Goal: Transaction & Acquisition: Donate

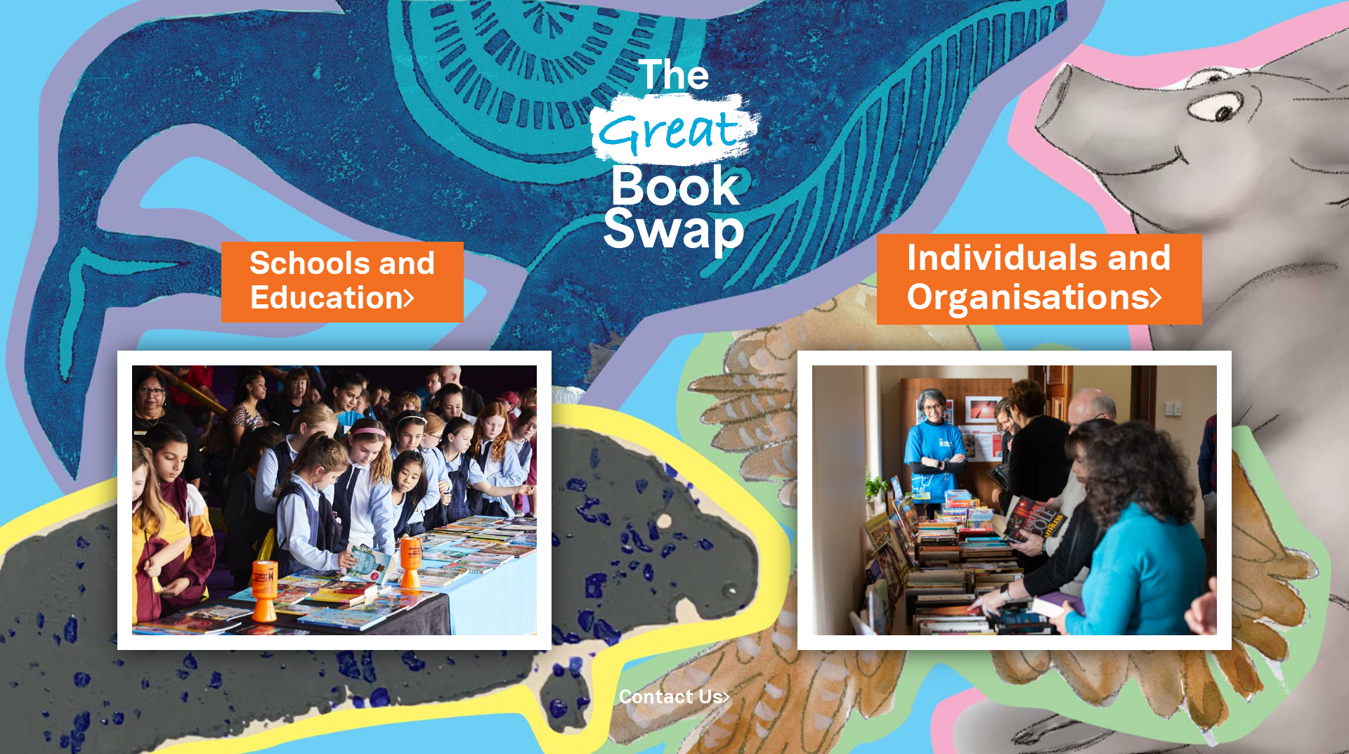
click at [984, 282] on link "Individuals and Organisations" at bounding box center [1039, 279] width 266 height 89
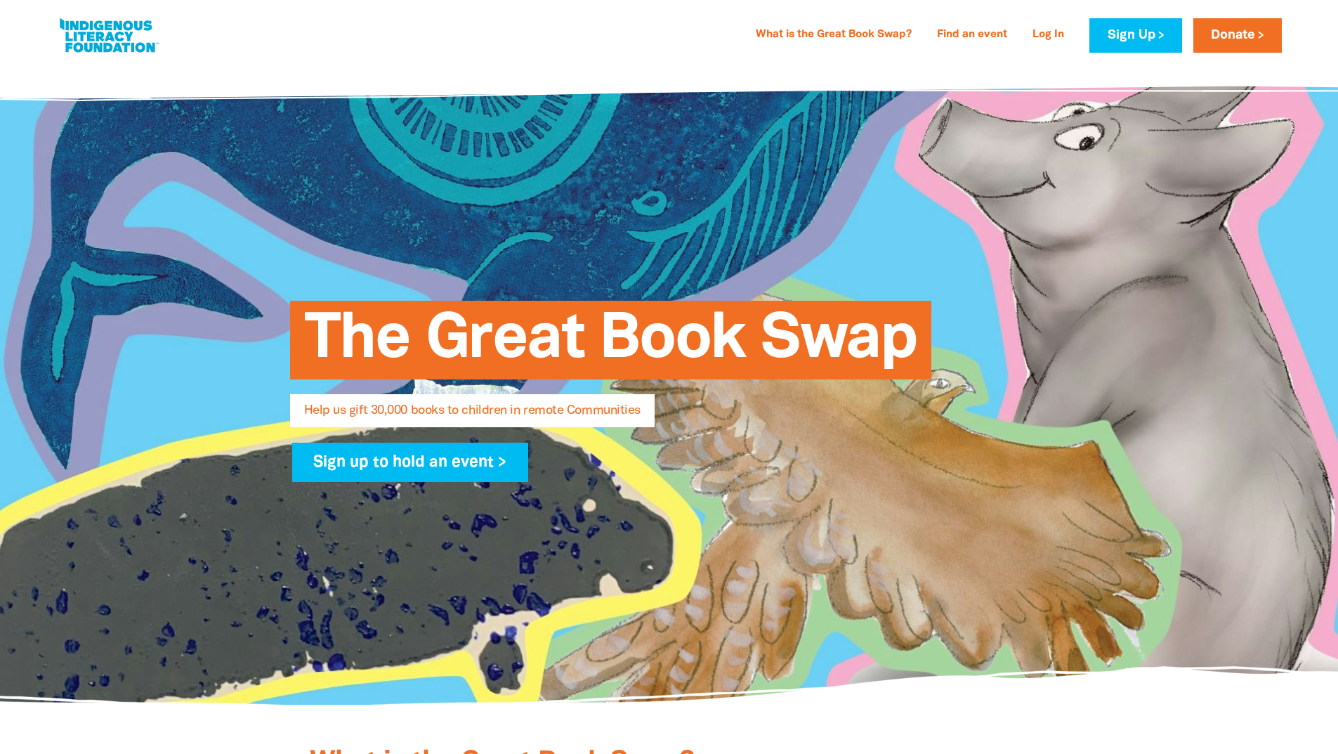
select select "AU"
click at [979, 32] on link "Find an event" at bounding box center [972, 35] width 87 height 22
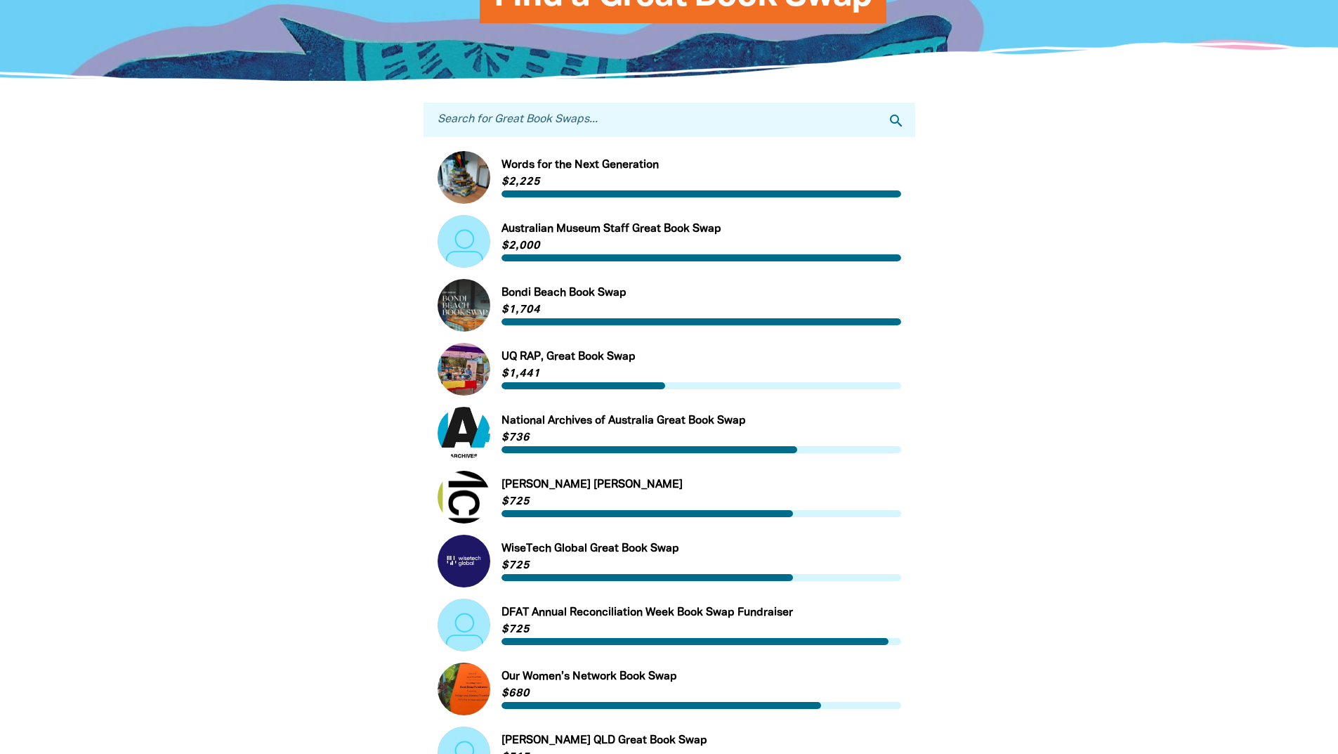
scroll to position [351, 0]
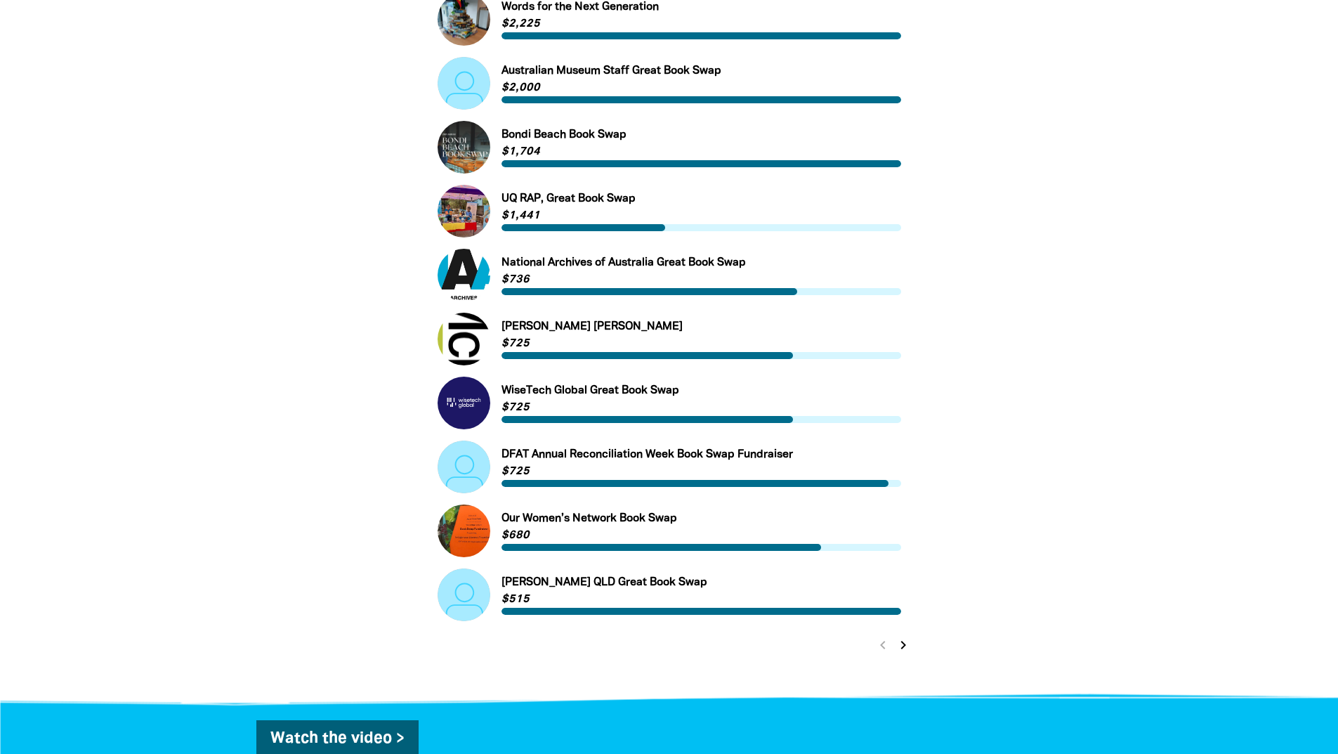
click at [911, 648] on icon "chevron_right" at bounding box center [903, 645] width 17 height 17
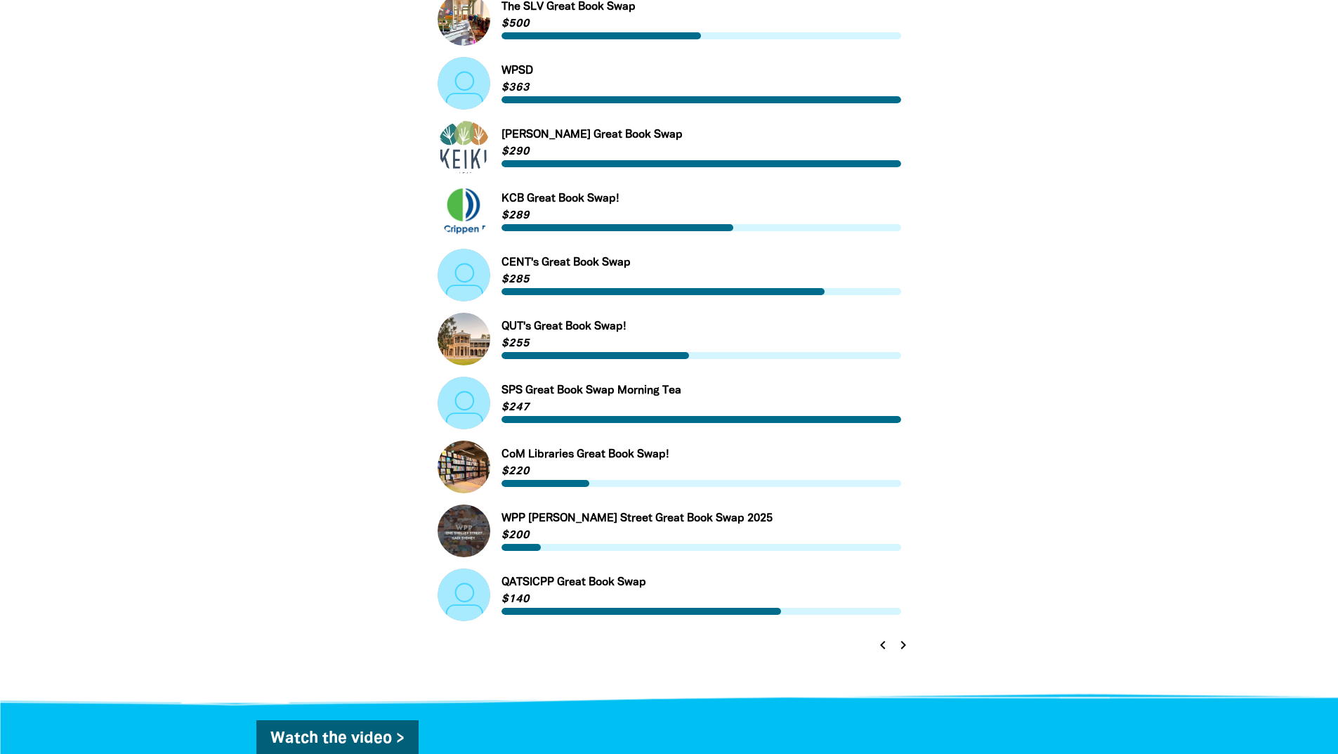
scroll to position [295, 0]
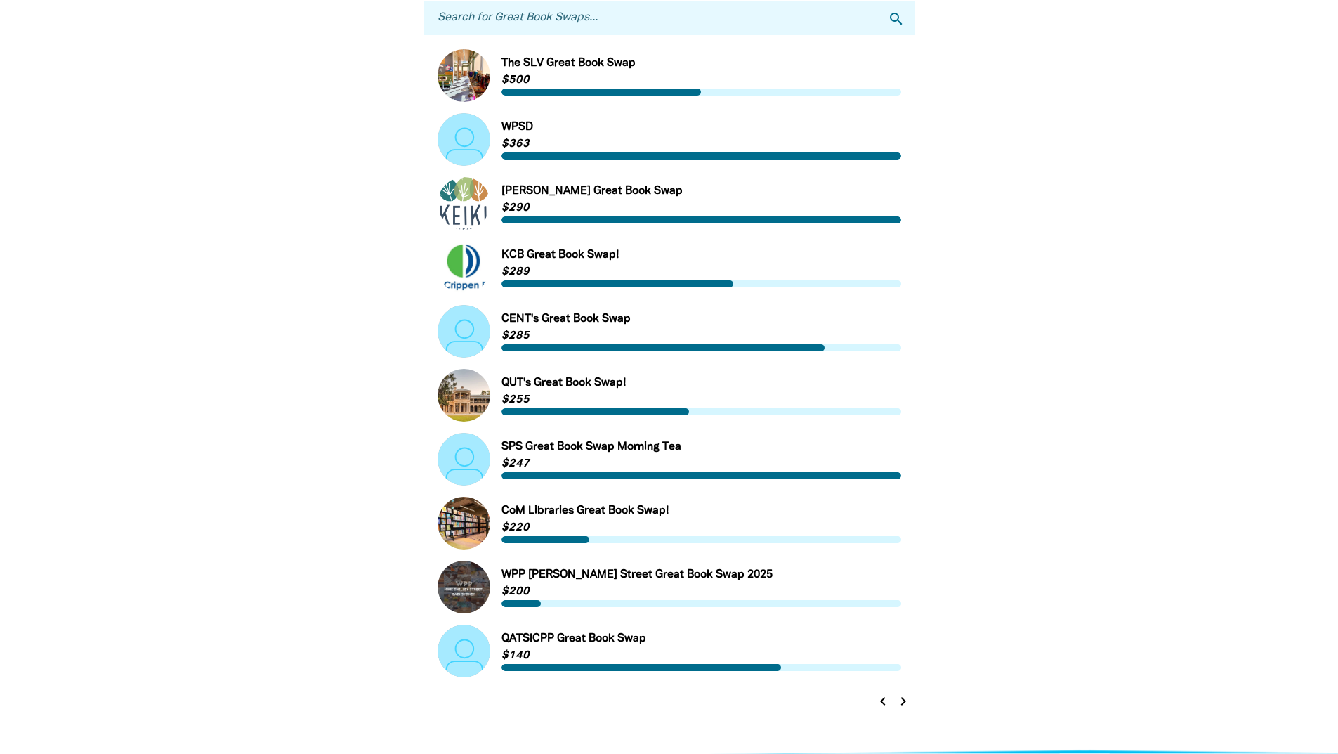
click at [906, 710] on icon "chevron_right" at bounding box center [903, 701] width 17 height 17
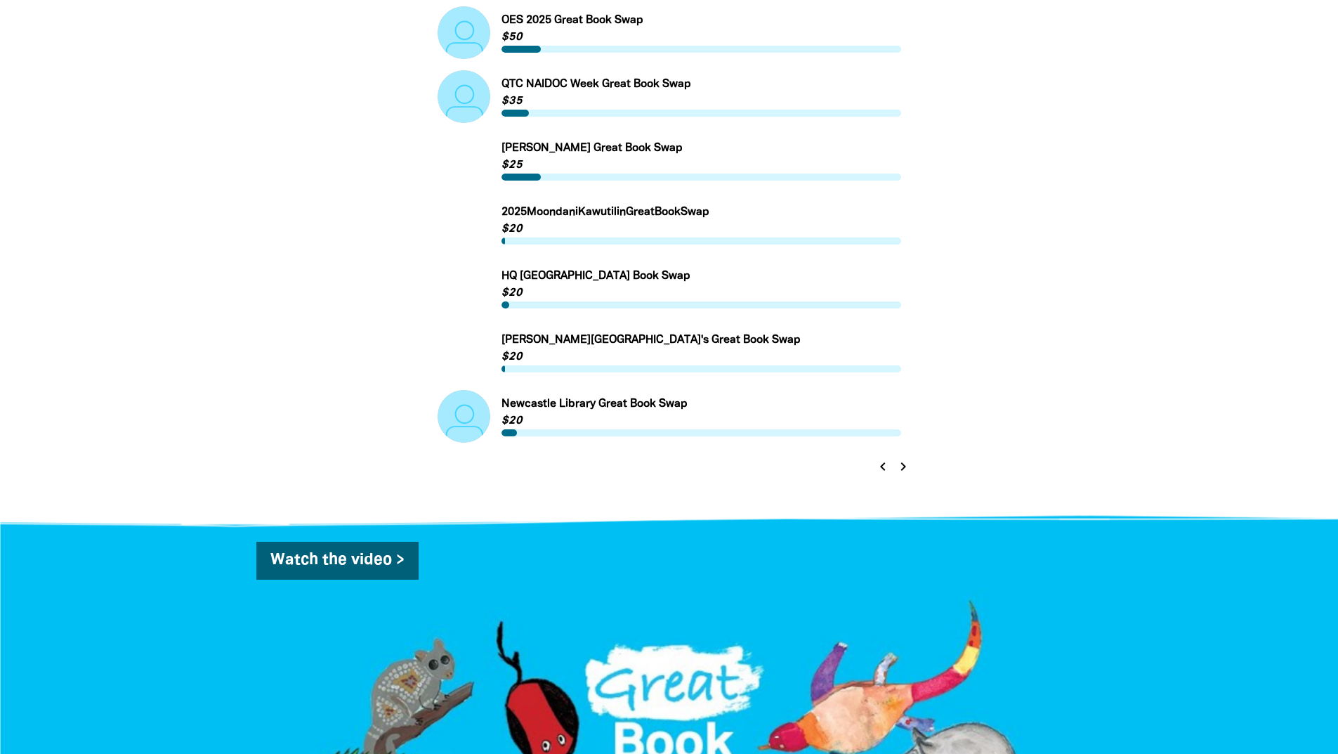
scroll to position [506, 0]
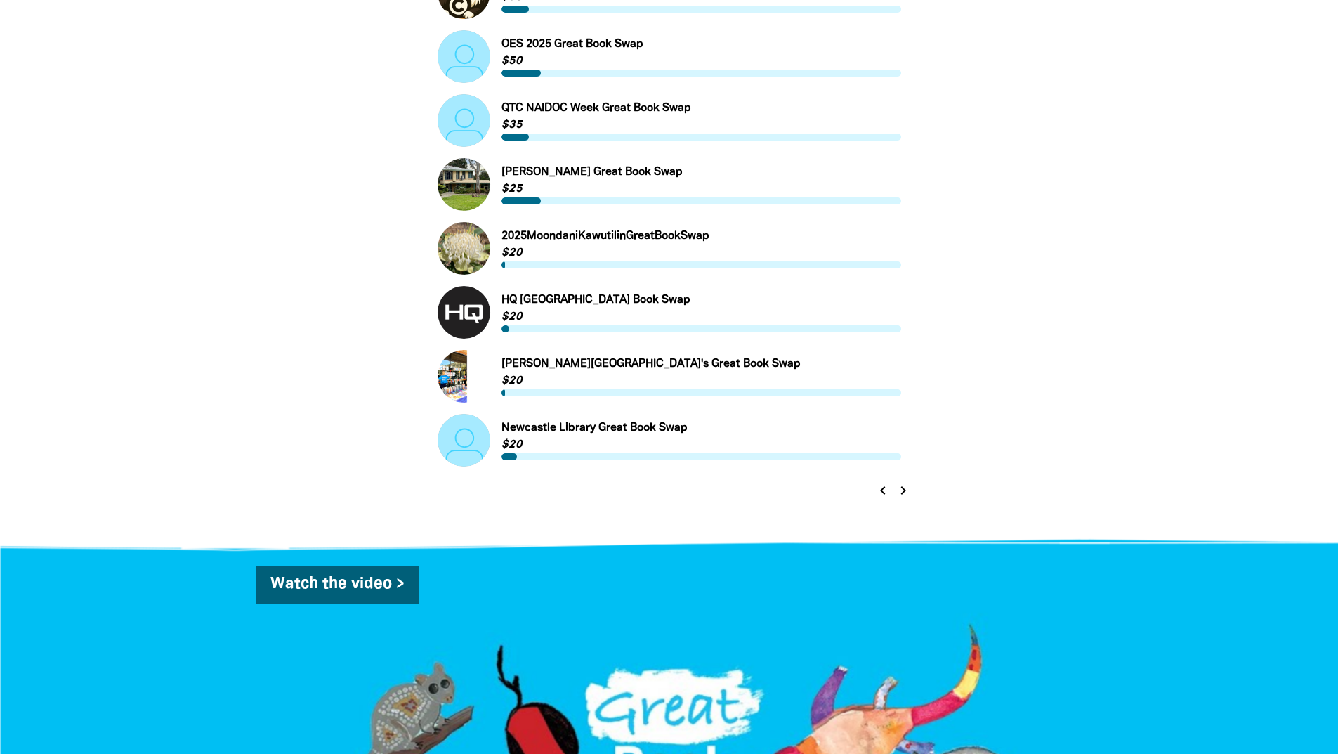
click at [901, 493] on icon "chevron_right" at bounding box center [903, 490] width 17 height 17
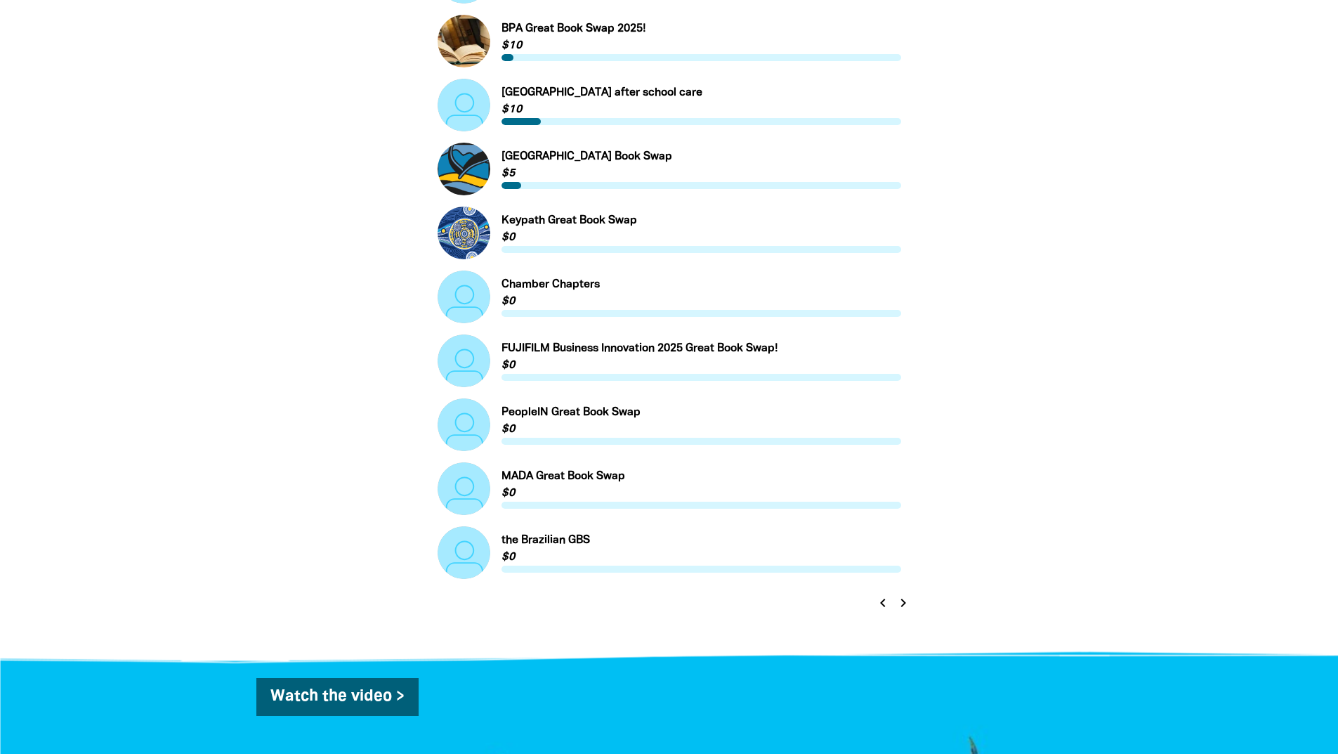
scroll to position [576, 0]
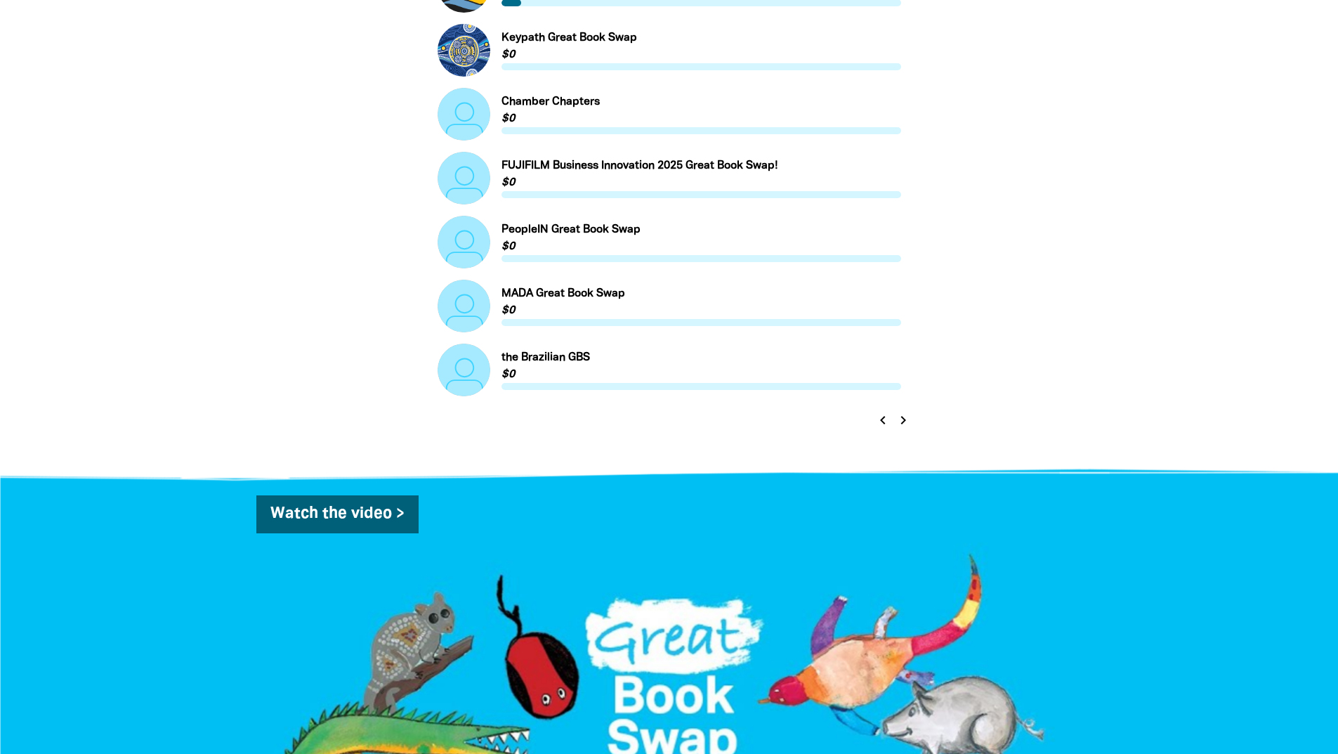
click at [906, 429] on icon "chevron_right" at bounding box center [903, 420] width 17 height 17
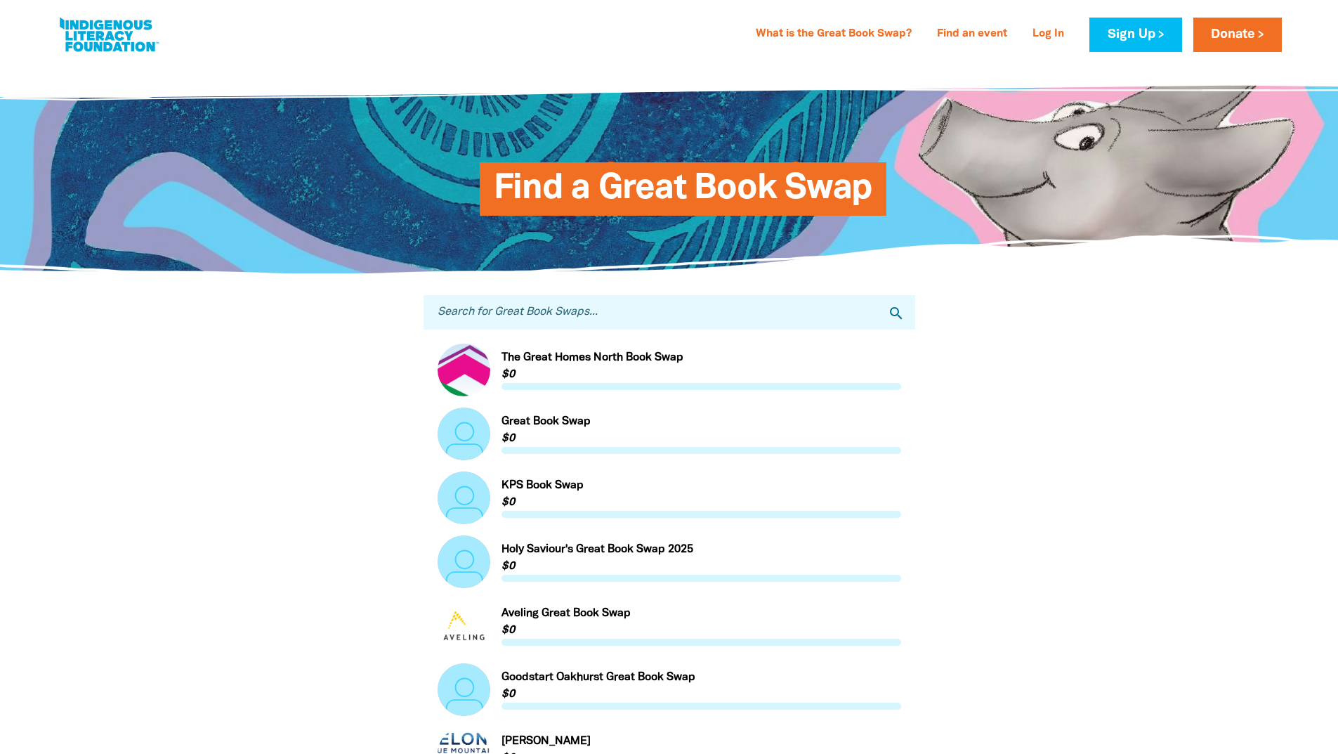
scroll to position [0, 0]
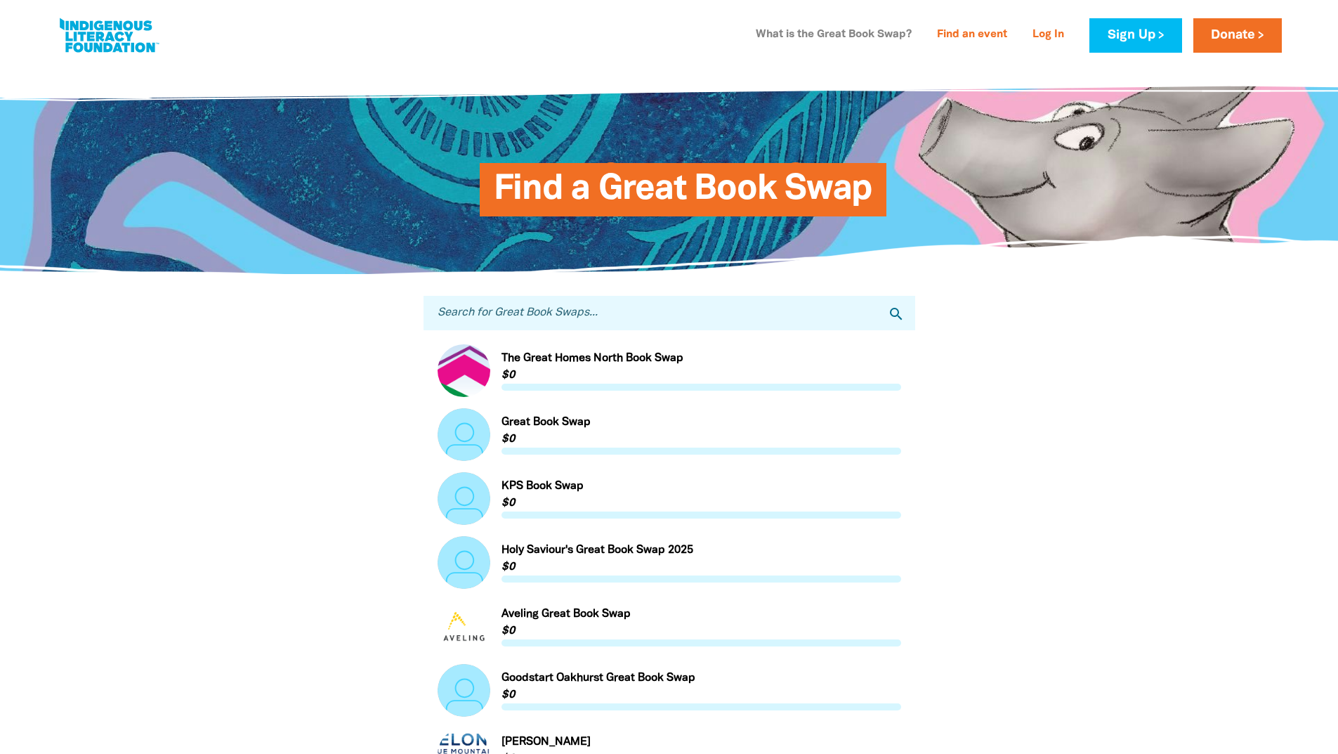
click at [847, 35] on link "What is the Great Book Swap?" at bounding box center [834, 35] width 173 height 22
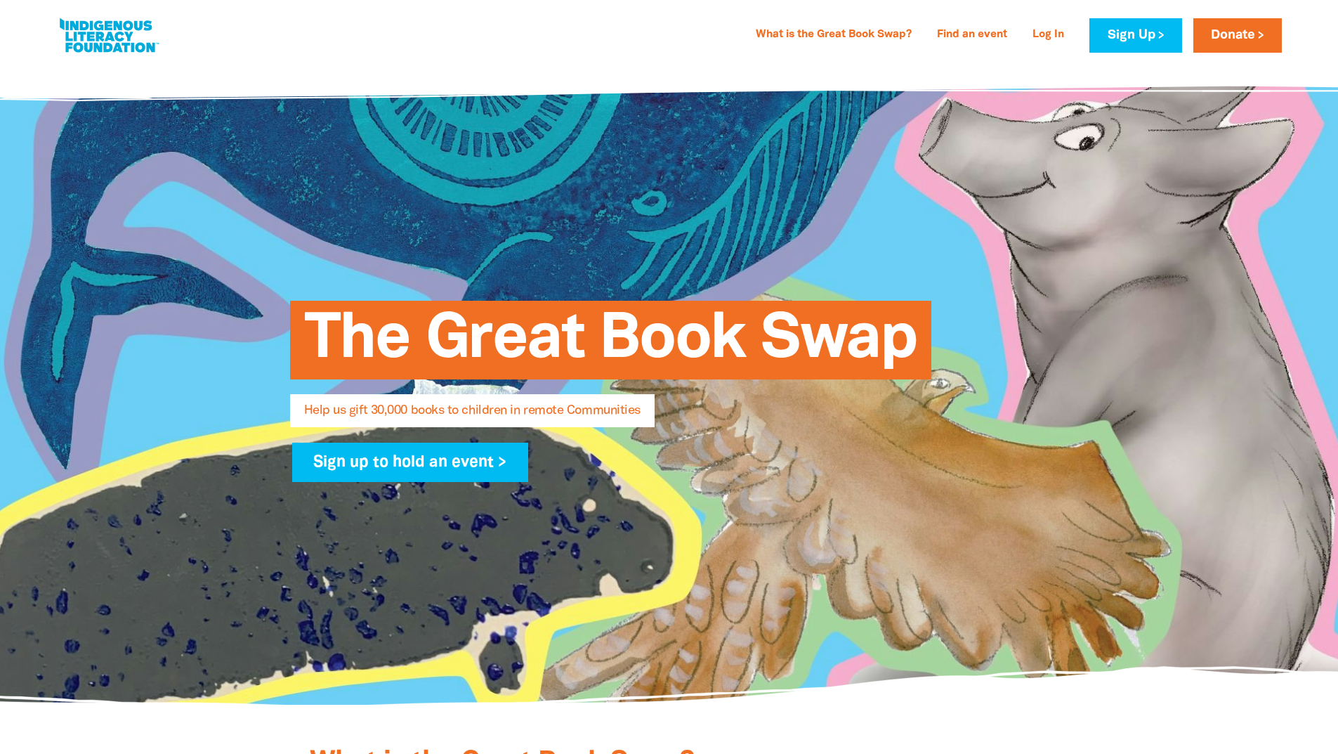
select select "AU"
click at [1241, 39] on link "Donate" at bounding box center [1238, 35] width 89 height 34
